Goal: Check status

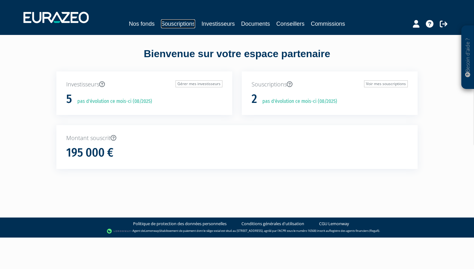
click at [178, 21] on link "Souscriptions" at bounding box center [178, 23] width 34 height 9
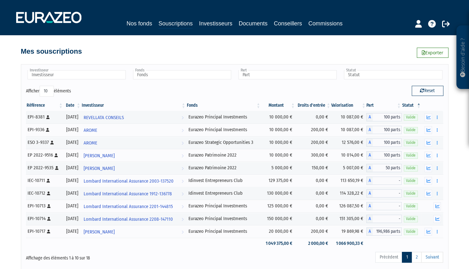
click at [48, 87] on select "10 25 50 100" at bounding box center [47, 91] width 14 height 11
select select "100"
click at [41, 86] on select "10 25 50 100" at bounding box center [47, 91] width 14 height 11
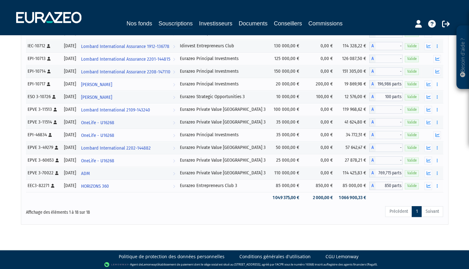
scroll to position [147, 0]
click at [427, 186] on button "button" at bounding box center [429, 185] width 8 height 8
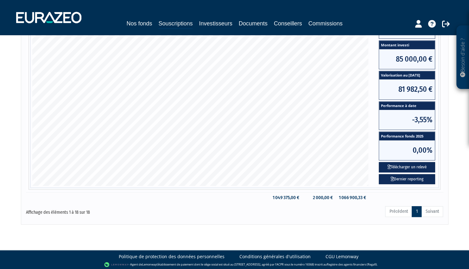
scroll to position [0, 0]
